Goal: Information Seeking & Learning: Learn about a topic

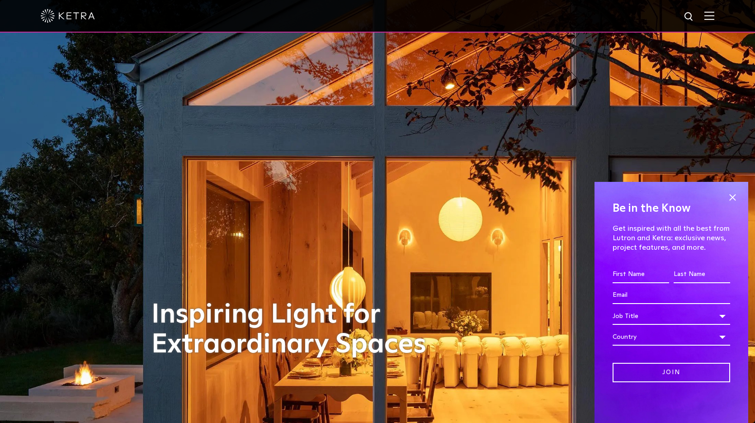
click at [706, 15] on img at bounding box center [710, 15] width 10 height 9
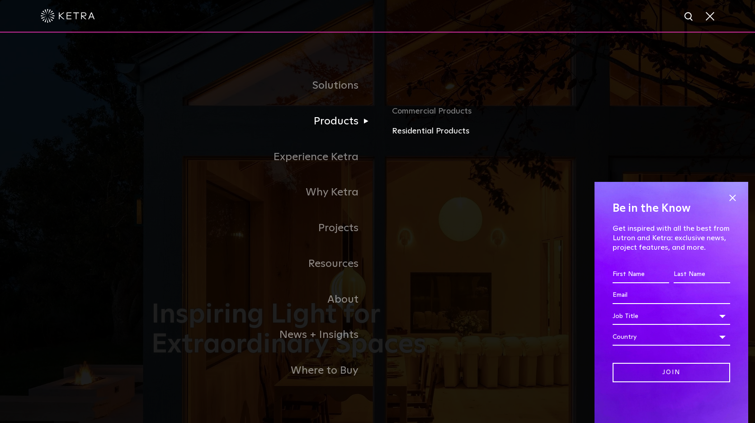
click at [418, 129] on link "Residential Products" at bounding box center [498, 131] width 212 height 13
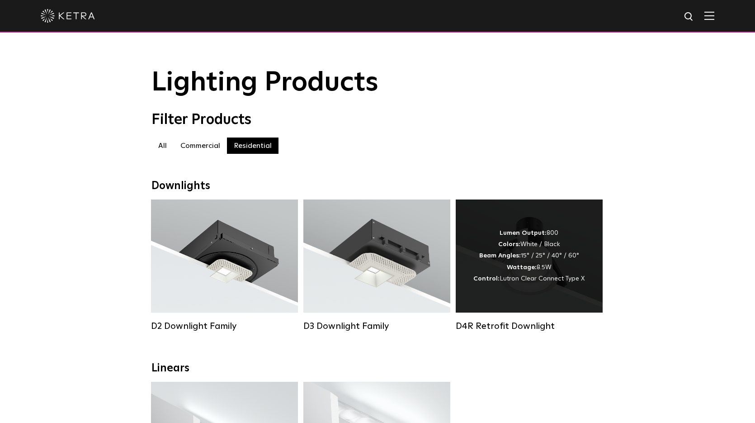
click at [527, 239] on div "Lumen Output: 800 Colors: White / Black Beam Angles: 15° / 25° / 40° / 60° Watt…" at bounding box center [528, 255] width 111 height 57
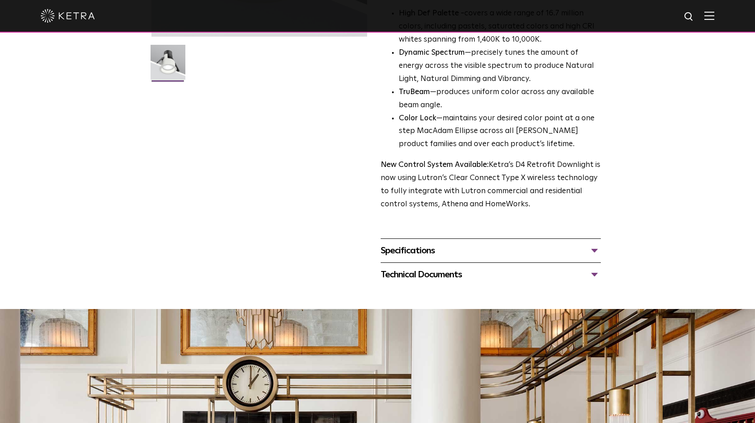
scroll to position [248, 0]
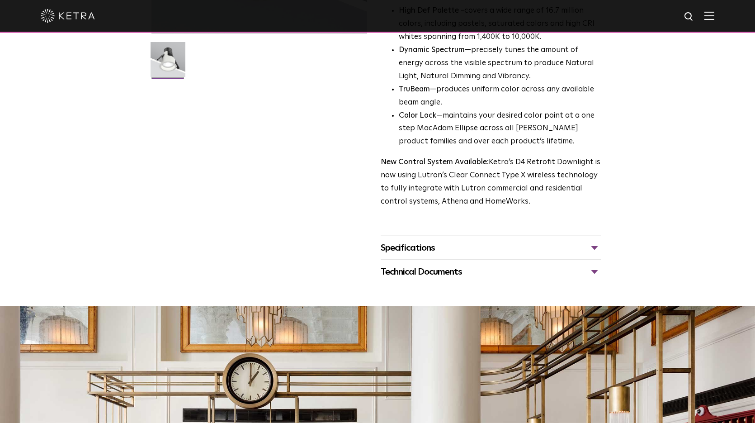
click at [421, 246] on div "Specifications" at bounding box center [491, 248] width 220 height 14
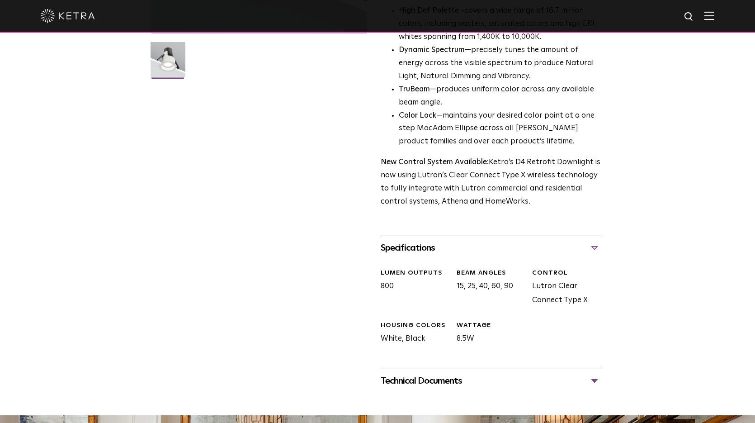
click at [439, 377] on div "Technical Documents" at bounding box center [491, 381] width 220 height 14
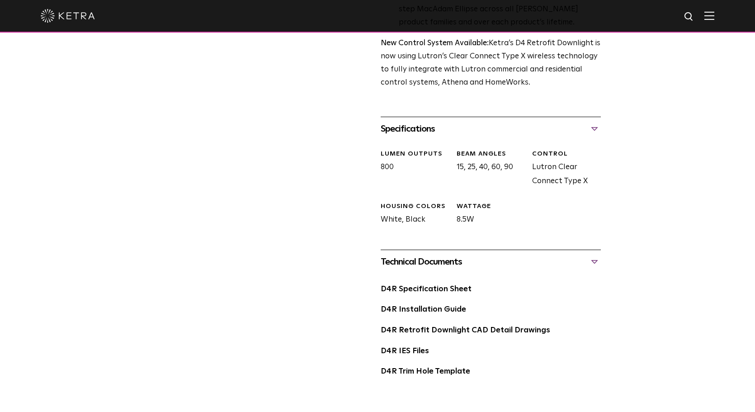
scroll to position [369, 0]
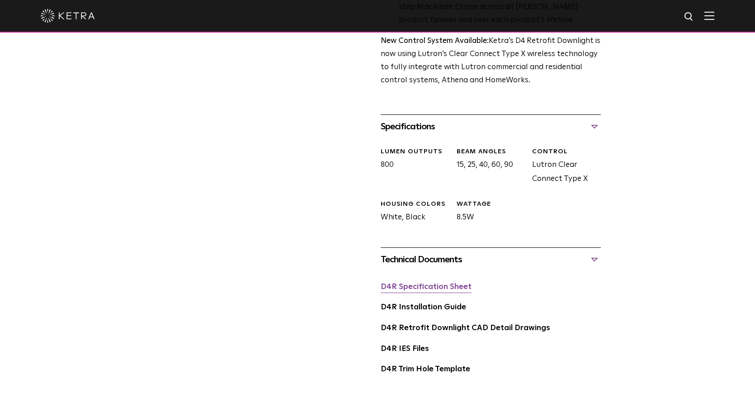
click at [431, 284] on link "D4R Specification Sheet" at bounding box center [426, 287] width 91 height 8
